Goal: Task Accomplishment & Management: Complete application form

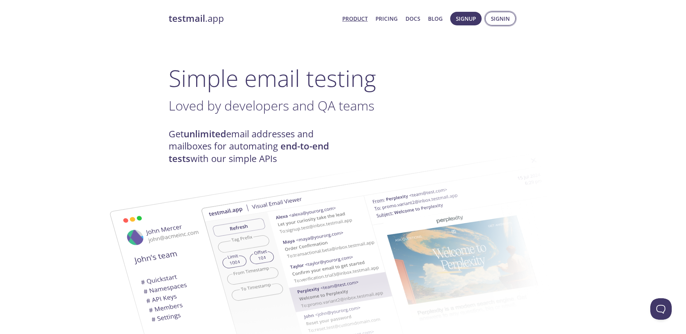
click at [501, 21] on span "Signin" at bounding box center [500, 18] width 19 height 9
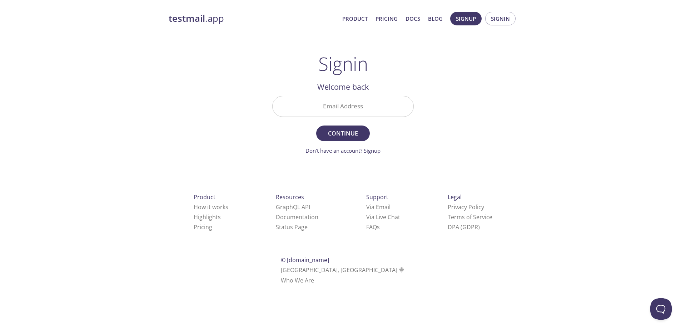
click at [345, 102] on input "Email Address" at bounding box center [343, 106] width 141 height 20
click at [353, 150] on link "Don't have an account? Signup" at bounding box center [342, 150] width 75 height 7
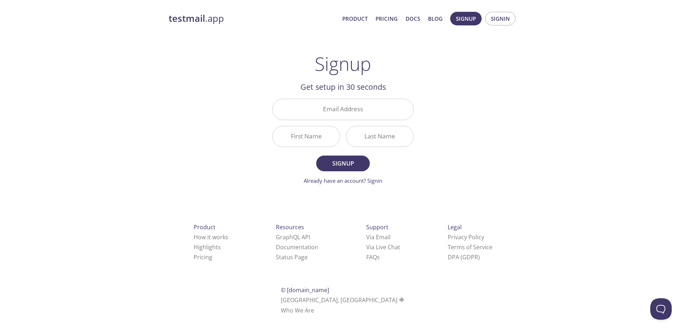
click at [341, 146] on div "First Name" at bounding box center [306, 136] width 74 height 27
click at [344, 111] on input "Email Address" at bounding box center [343, 109] width 141 height 20
type input "[EMAIL_ADDRESS][DOMAIN_NAME]"
click at [314, 135] on input "First Name" at bounding box center [306, 136] width 67 height 20
type input "AAAA"
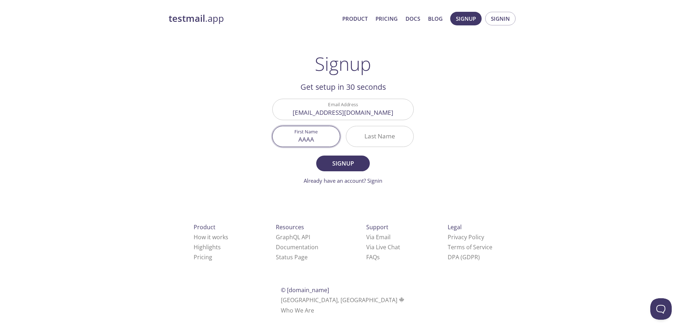
click at [364, 135] on input "Last Name" at bounding box center [379, 136] width 67 height 20
type input "aaaa"
click at [329, 159] on span "Signup" at bounding box center [343, 163] width 38 height 10
